Goal: Check status: Check status

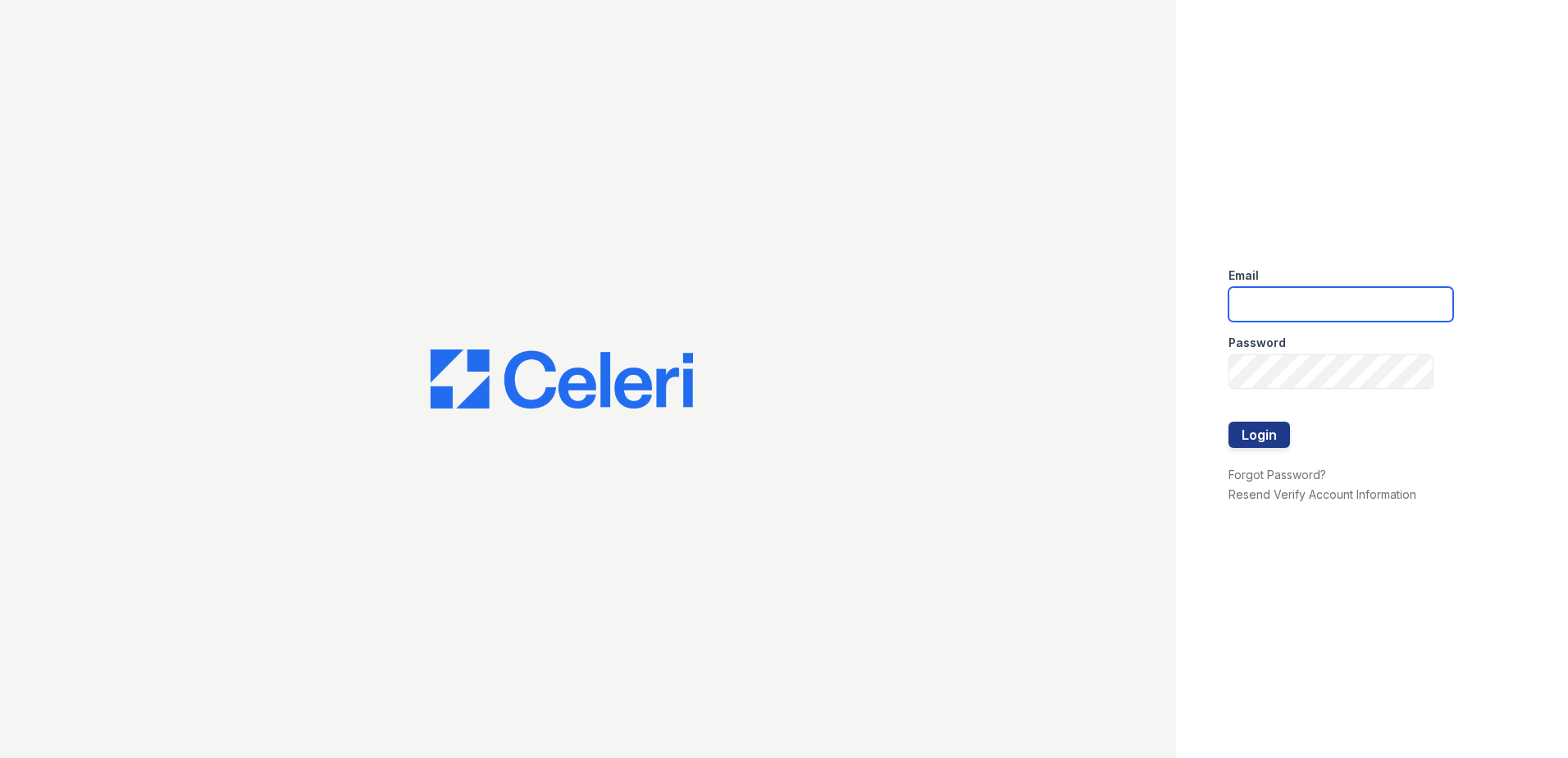
click at [1264, 300] on input "email" at bounding box center [1341, 304] width 224 height 35
type input "[EMAIL_ADDRESS][DOMAIN_NAME]"
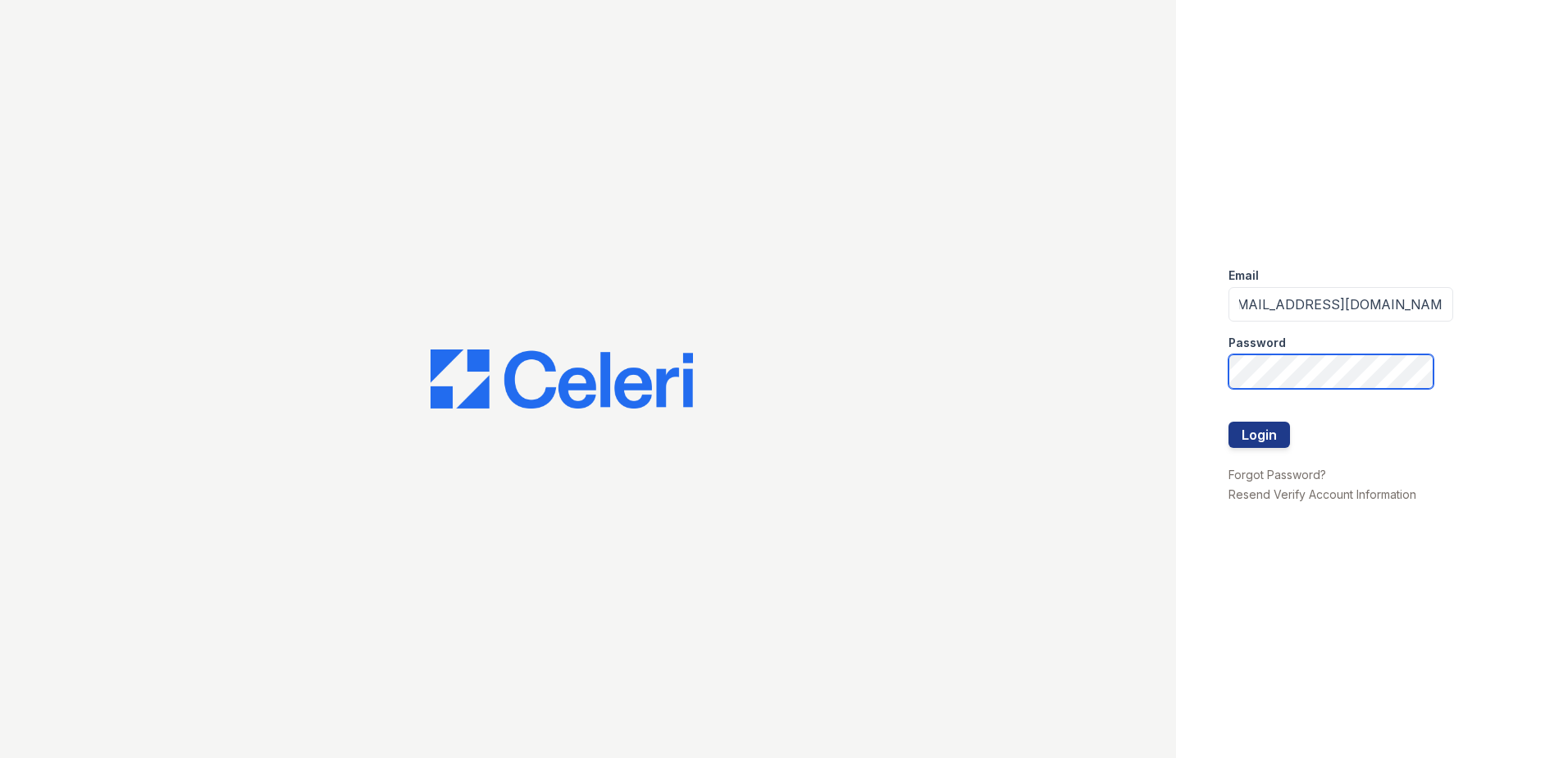
scroll to position [0, 0]
click at [1229, 422] on button "Login" at bounding box center [1259, 435] width 62 height 26
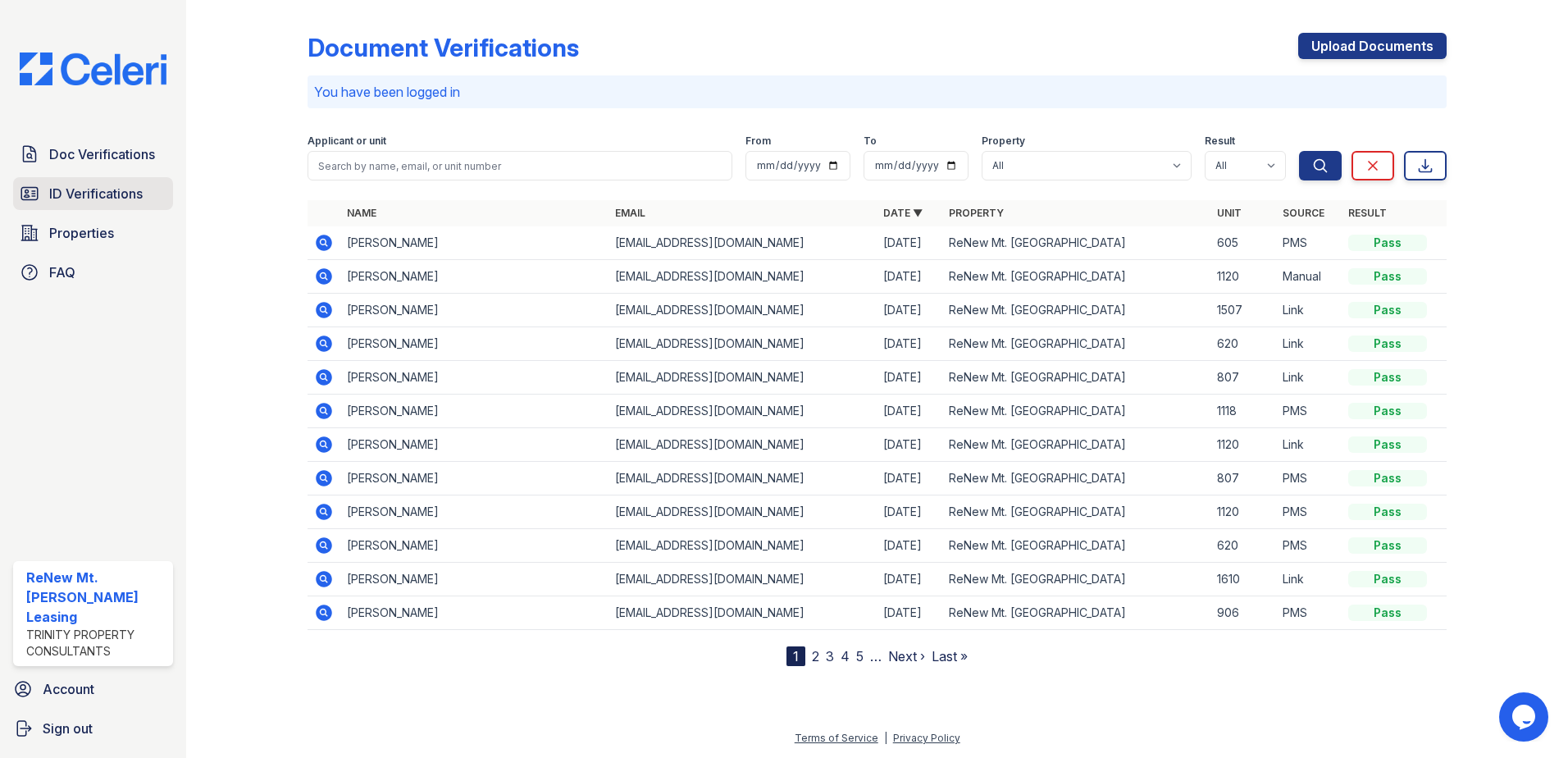
click at [65, 201] on span "ID Verifications" at bounding box center [96, 193] width 93 height 20
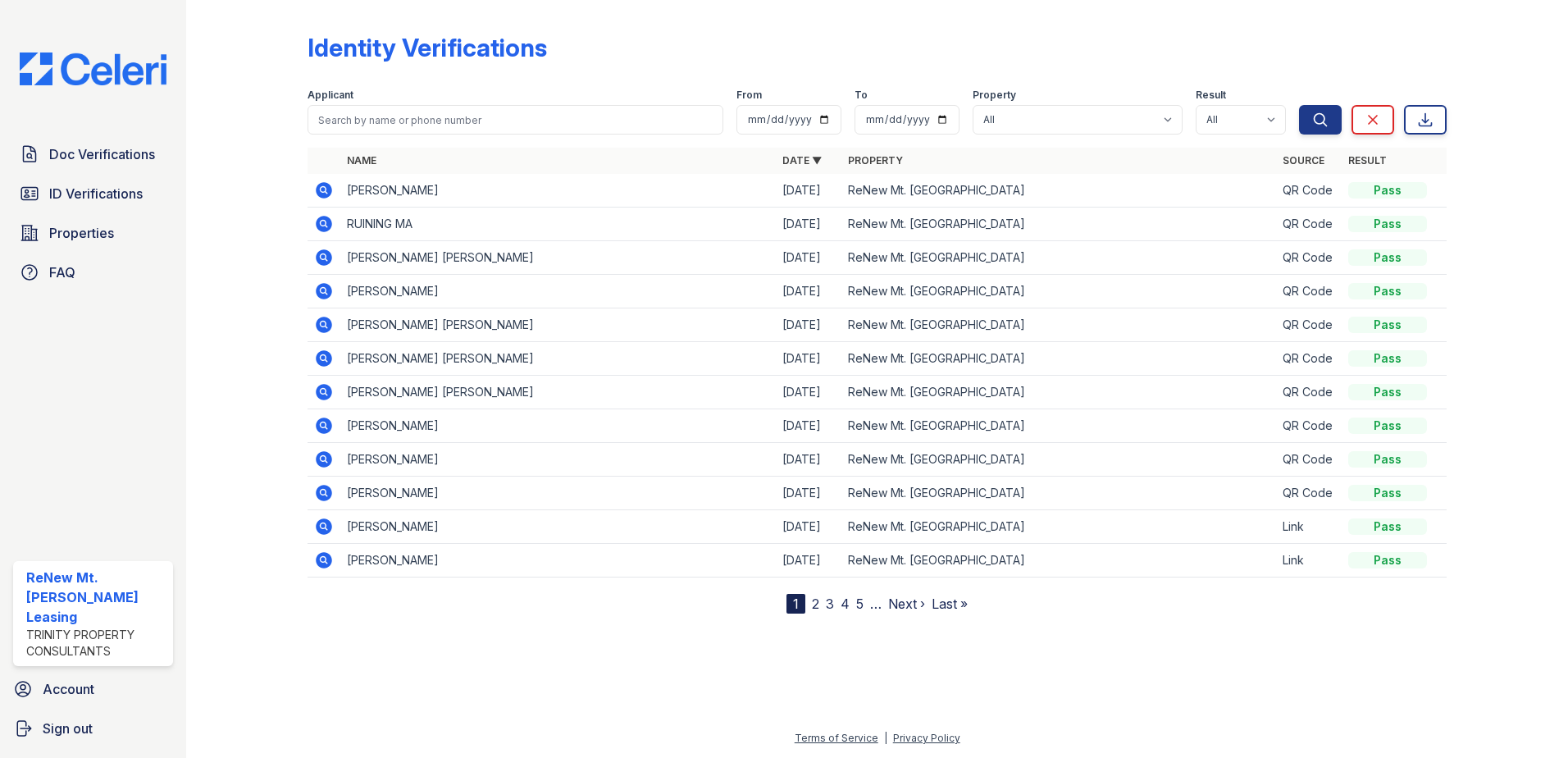
click at [326, 190] on icon at bounding box center [325, 190] width 20 height 20
